Goal: Find specific page/section: Find specific page/section

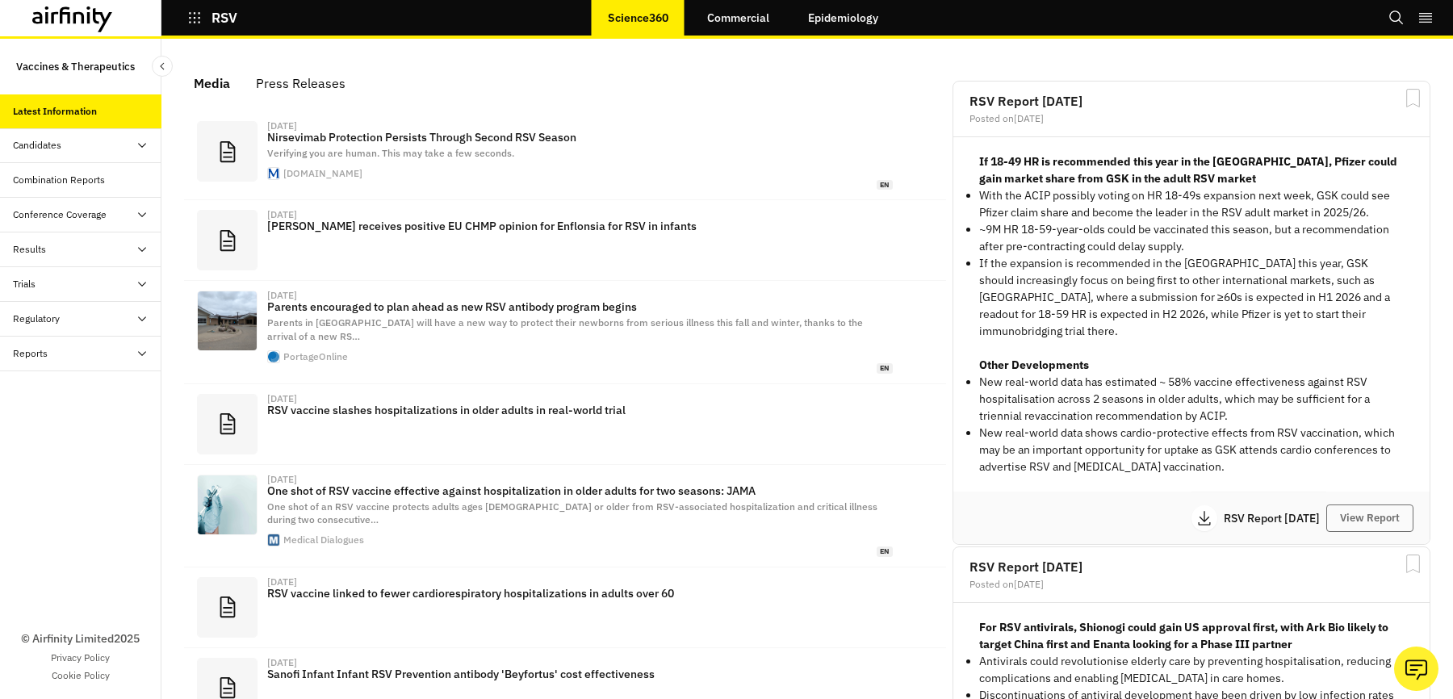
scroll to position [988, 484]
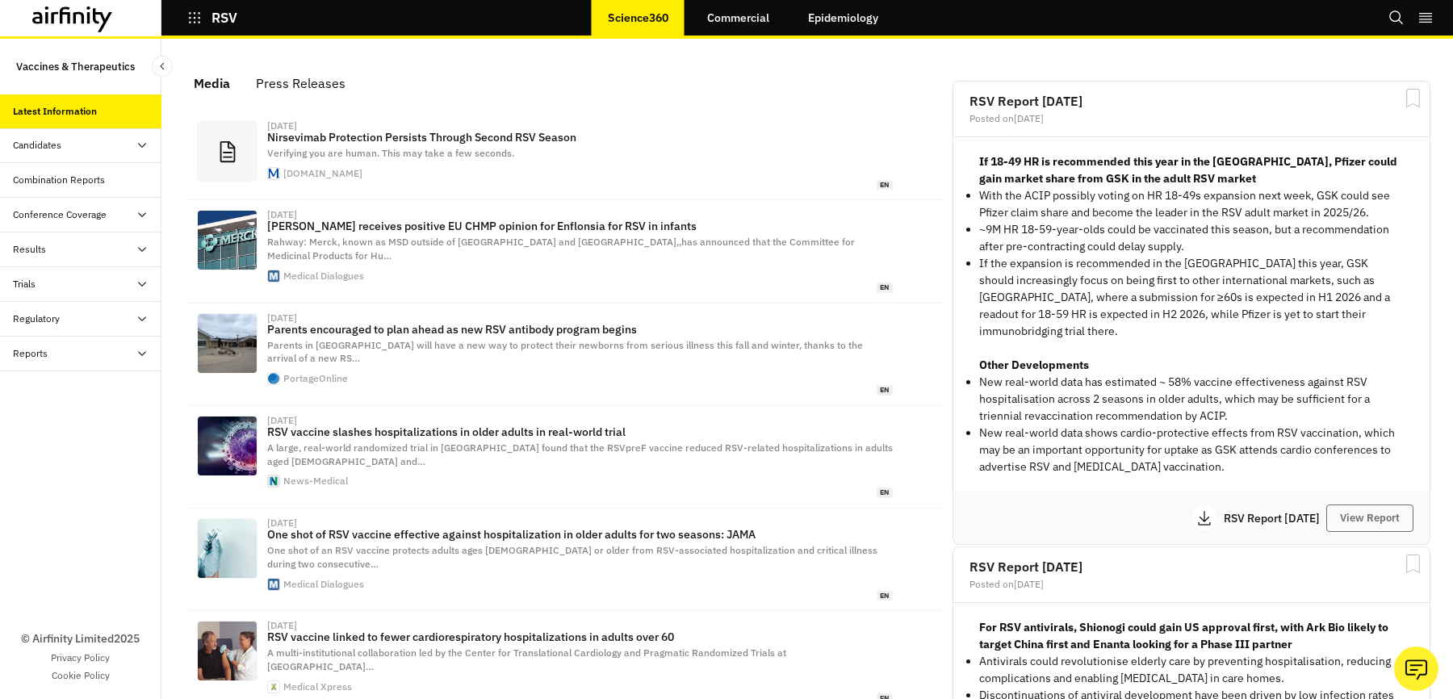
click at [195, 27] on button "RSV" at bounding box center [212, 17] width 50 height 27
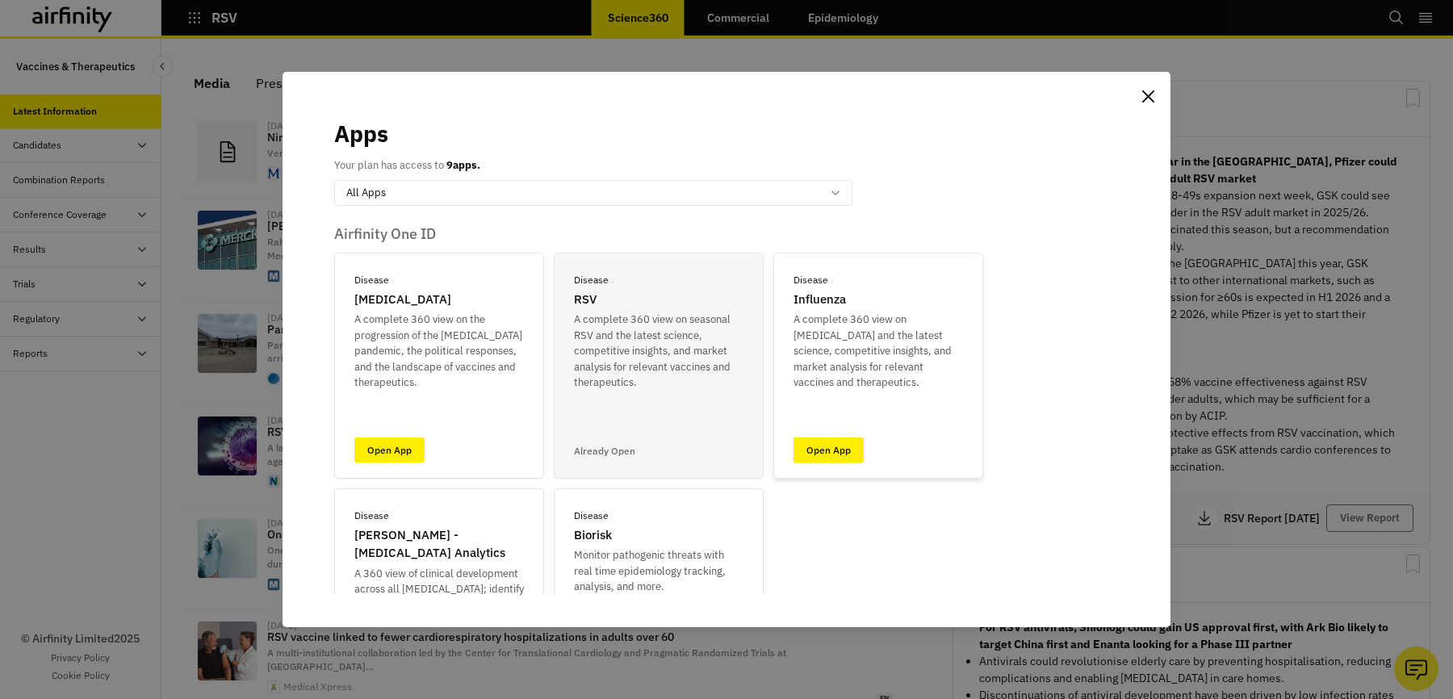
click at [806, 447] on link "Open App" at bounding box center [829, 450] width 70 height 25
